Goal: Navigation & Orientation: Find specific page/section

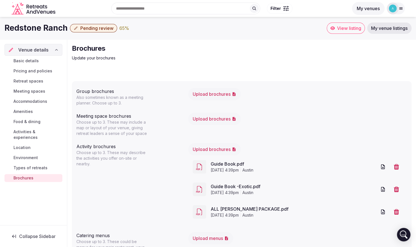
click at [16, 56] on div "Basic details Pricing and policies Retreat spaces Meeting spaces Accommodations…" at bounding box center [33, 119] width 58 height 127
click at [20, 58] on span "Basic details" at bounding box center [25, 61] width 25 height 6
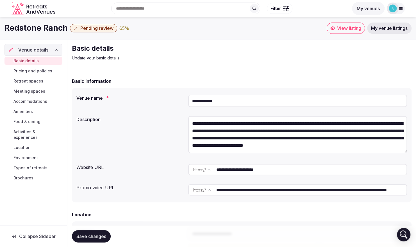
click at [351, 32] on link "View listing" at bounding box center [346, 27] width 38 height 11
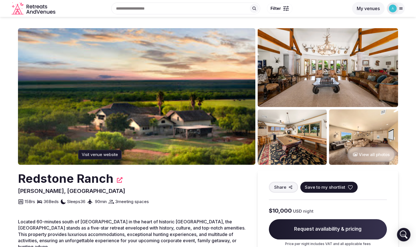
click at [119, 181] on icon at bounding box center [120, 180] width 6 height 6
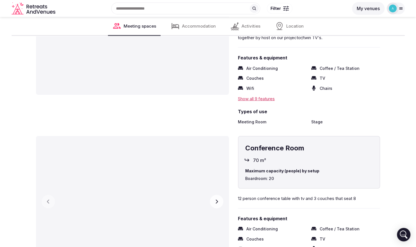
scroll to position [718, 0]
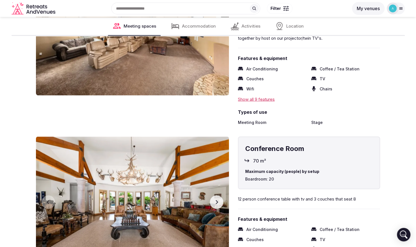
click at [204, 24] on span "Accommodation" at bounding box center [199, 26] width 34 height 6
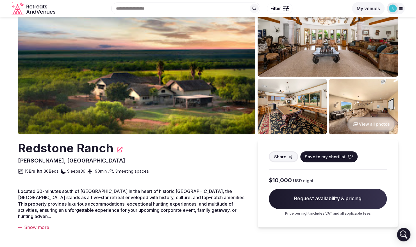
scroll to position [0, 0]
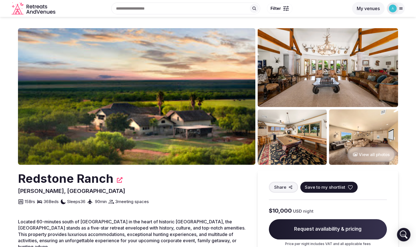
click at [400, 8] on icon at bounding box center [401, 8] width 4 height 4
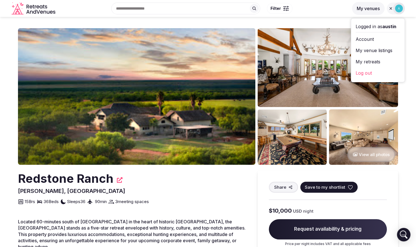
click at [370, 51] on link "My venue listings" at bounding box center [378, 50] width 44 height 9
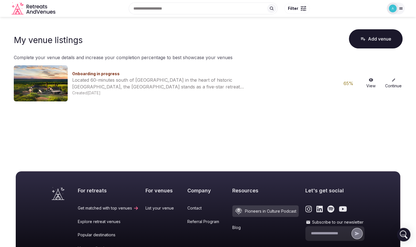
click at [392, 83] on link "Continue" at bounding box center [394, 83] width 18 height 11
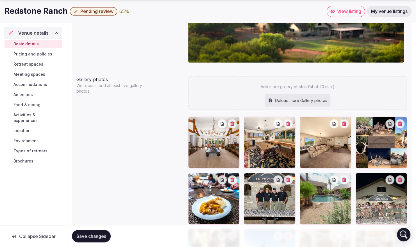
scroll to position [656, 0]
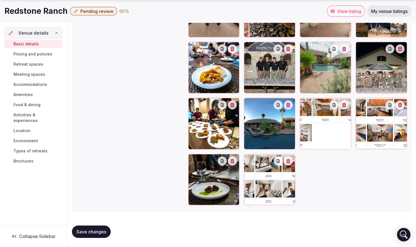
click at [381, 12] on span "My venue listings" at bounding box center [389, 11] width 37 height 6
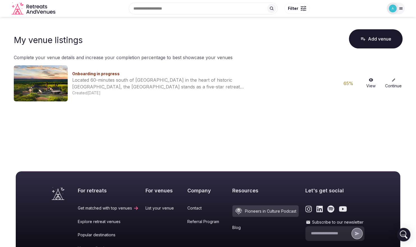
click at [398, 5] on div at bounding box center [396, 9] width 18 height 12
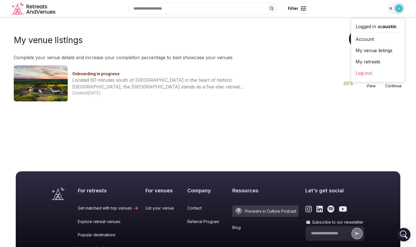
click at [366, 39] on link "Account" at bounding box center [378, 39] width 44 height 9
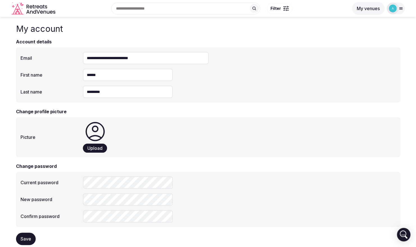
click at [401, 10] on icon at bounding box center [401, 8] width 4 height 4
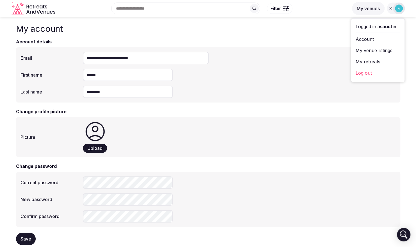
click at [371, 48] on link "My venue listings" at bounding box center [378, 50] width 44 height 9
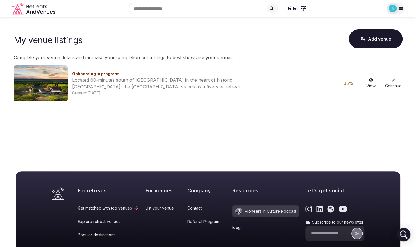
click at [397, 86] on link "Continue" at bounding box center [394, 83] width 18 height 11
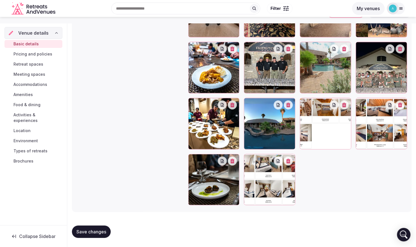
scroll to position [515, 0]
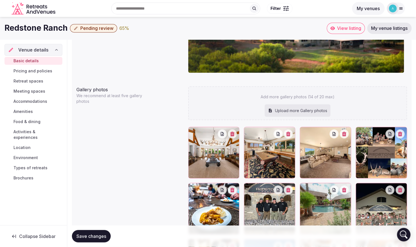
click at [356, 30] on span "View listing" at bounding box center [349, 28] width 24 height 6
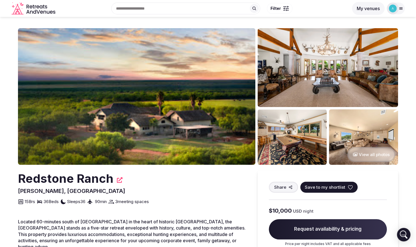
click at [379, 152] on button "View all photos" at bounding box center [372, 154] width 48 height 15
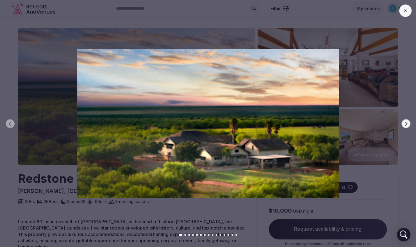
click at [404, 121] on icon "button" at bounding box center [406, 123] width 4 height 4
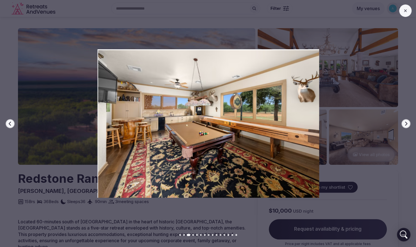
click at [404, 121] on icon "button" at bounding box center [406, 123] width 4 height 4
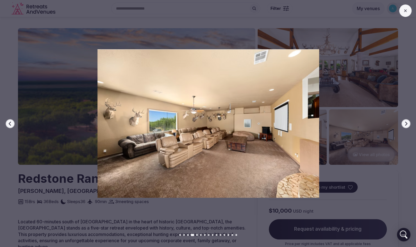
click at [404, 121] on icon "button" at bounding box center [406, 123] width 4 height 4
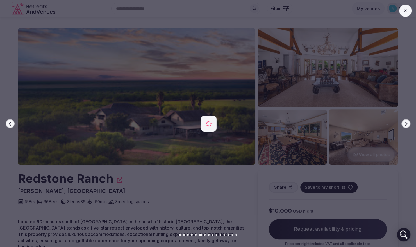
click at [404, 121] on icon "button" at bounding box center [406, 123] width 4 height 4
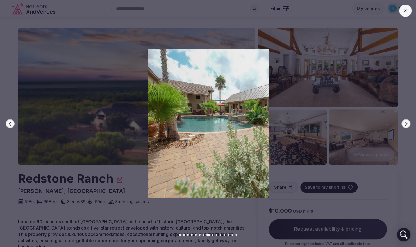
click at [404, 121] on icon "button" at bounding box center [406, 123] width 4 height 4
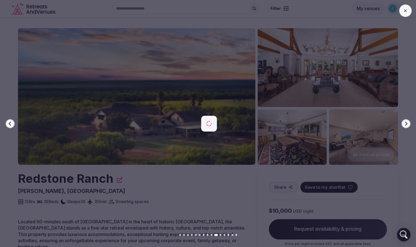
click at [404, 121] on icon "button" at bounding box center [406, 123] width 4 height 4
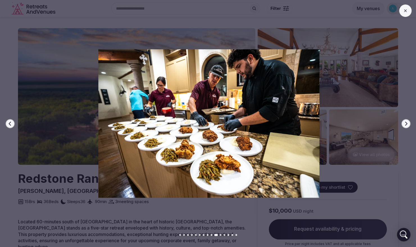
click at [404, 121] on icon "button" at bounding box center [406, 123] width 4 height 4
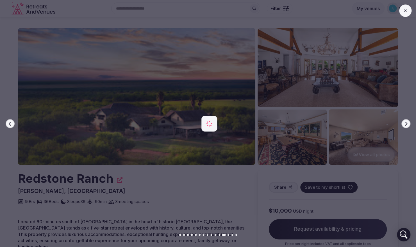
click at [404, 121] on icon "button" at bounding box center [406, 123] width 4 height 4
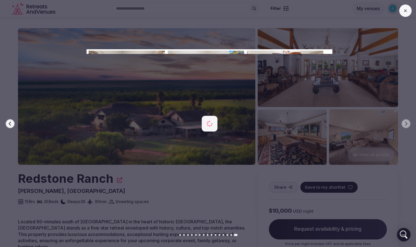
click at [414, 188] on div at bounding box center [207, 123] width 421 height 148
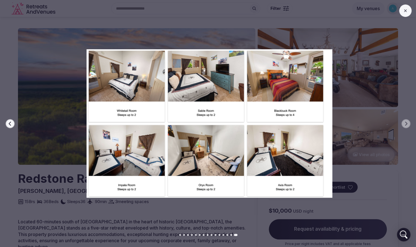
click at [409, 12] on button at bounding box center [406, 10] width 12 height 12
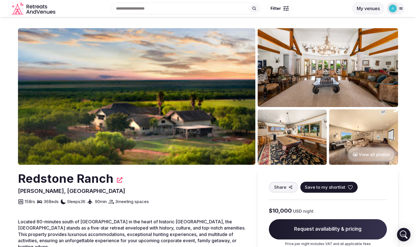
click at [114, 179] on div "Redstone Ranch" at bounding box center [132, 178] width 229 height 17
click at [117, 179] on icon at bounding box center [120, 180] width 6 height 6
